Goal: Information Seeking & Learning: Learn about a topic

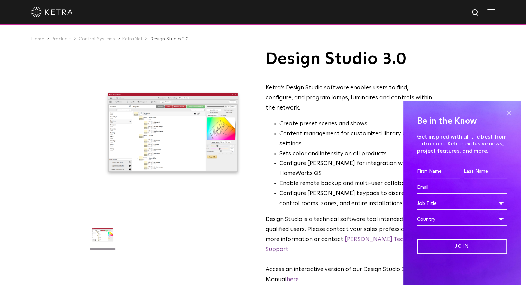
drag, startPoint x: 505, startPoint y: 113, endPoint x: 439, endPoint y: 117, distance: 65.8
click at [504, 113] on span at bounding box center [508, 113] width 10 height 10
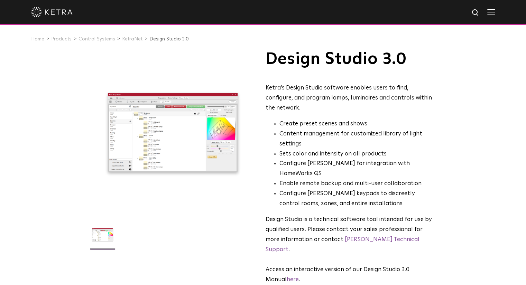
click at [133, 39] on link "KetraNet" at bounding box center [132, 39] width 20 height 5
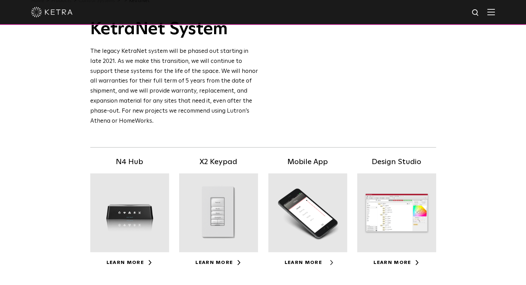
scroll to position [138, 0]
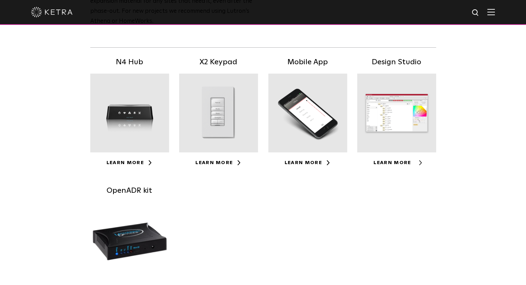
click at [409, 162] on link "Learn More" at bounding box center [396, 162] width 46 height 5
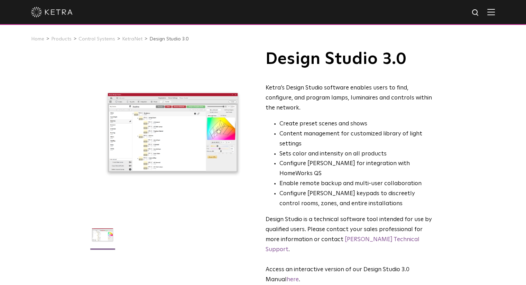
click at [292, 64] on h1 "Design Studio 3.0" at bounding box center [350, 58] width 168 height 17
